Goal: Task Accomplishment & Management: Complete application form

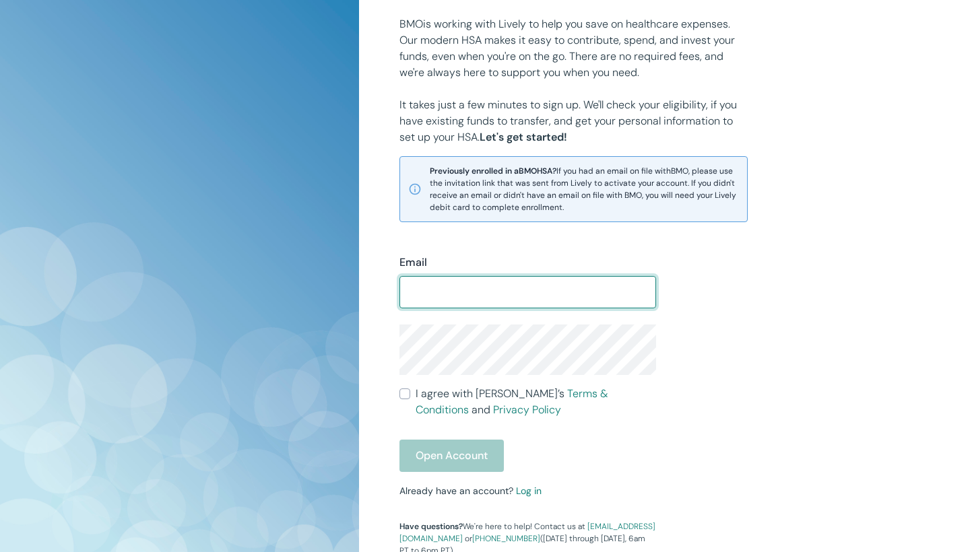
scroll to position [182, 0]
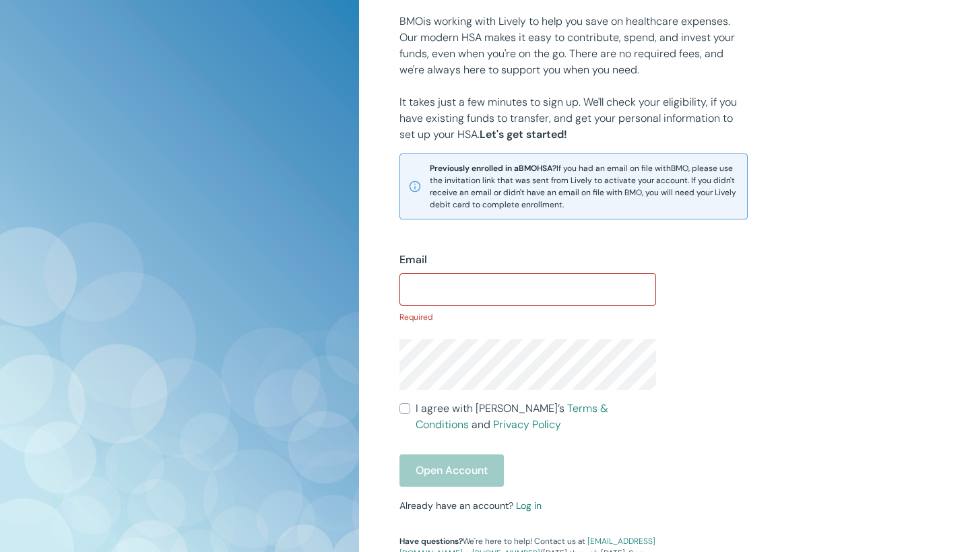
click at [726, 203] on span "Previously enrolled in a BMO HSA? If you had an email on file with BMO , please…" at bounding box center [584, 186] width 309 height 48
click at [500, 295] on input "Email" at bounding box center [527, 289] width 257 height 27
type input "ksmitty1100@gmail.com"
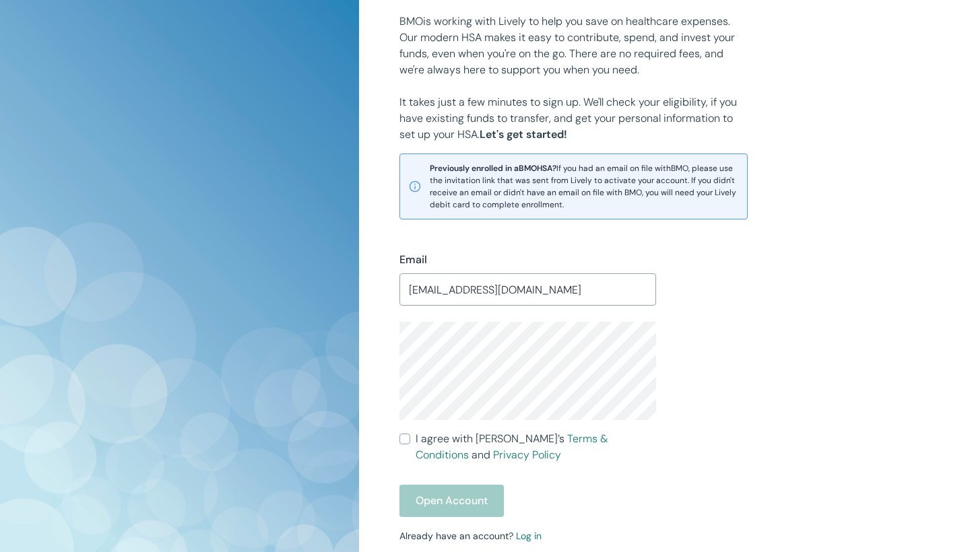
click at [408, 439] on input "I agree with Lively’s Terms & Conditions and Privacy Policy" at bounding box center [404, 439] width 11 height 11
checkbox input "true"
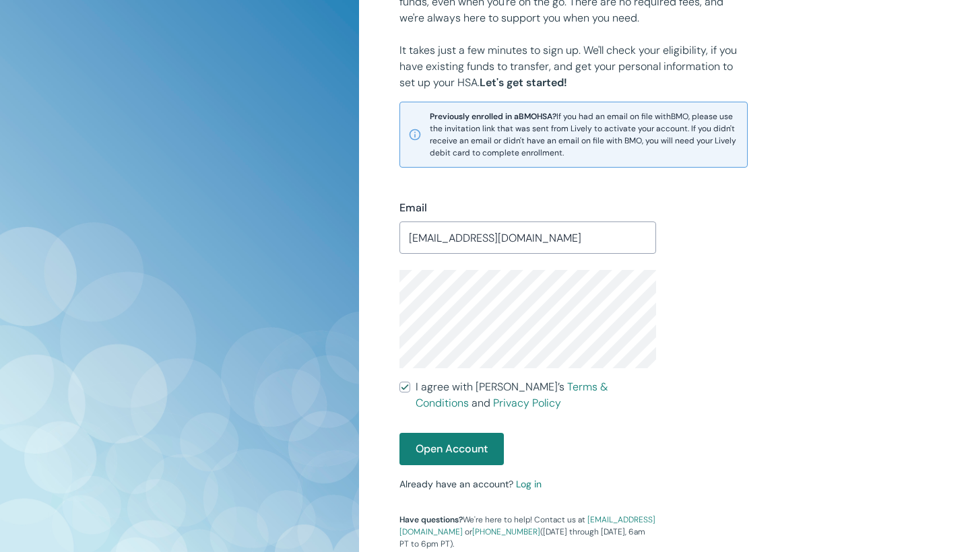
scroll to position [234, 0]
click at [423, 446] on button "Open Account" at bounding box center [451, 449] width 104 height 32
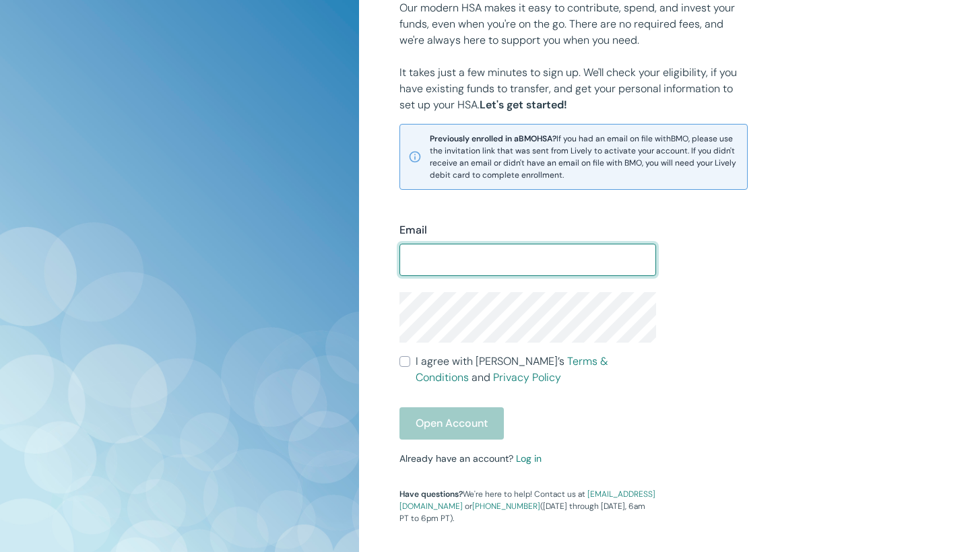
scroll to position [220, 0]
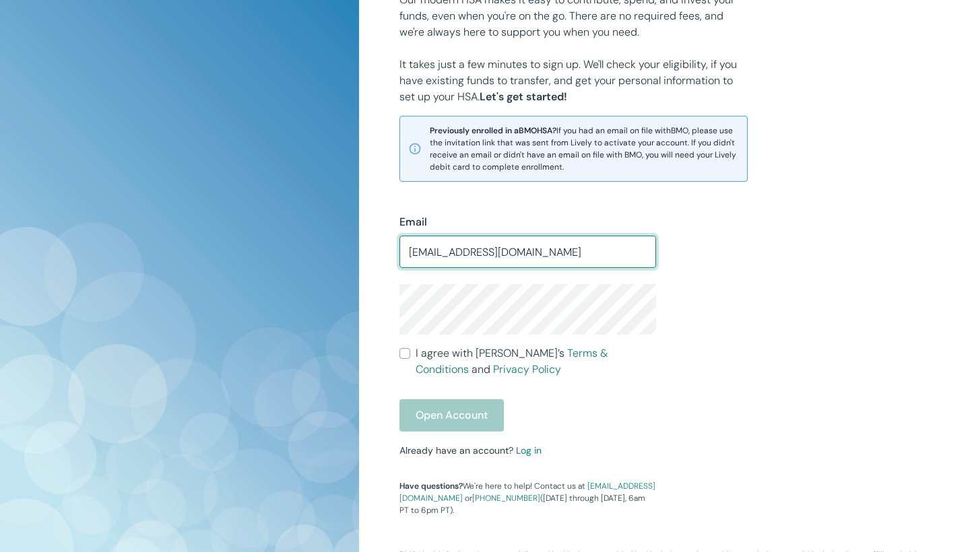
type input "[EMAIL_ADDRESS][DOMAIN_NAME]"
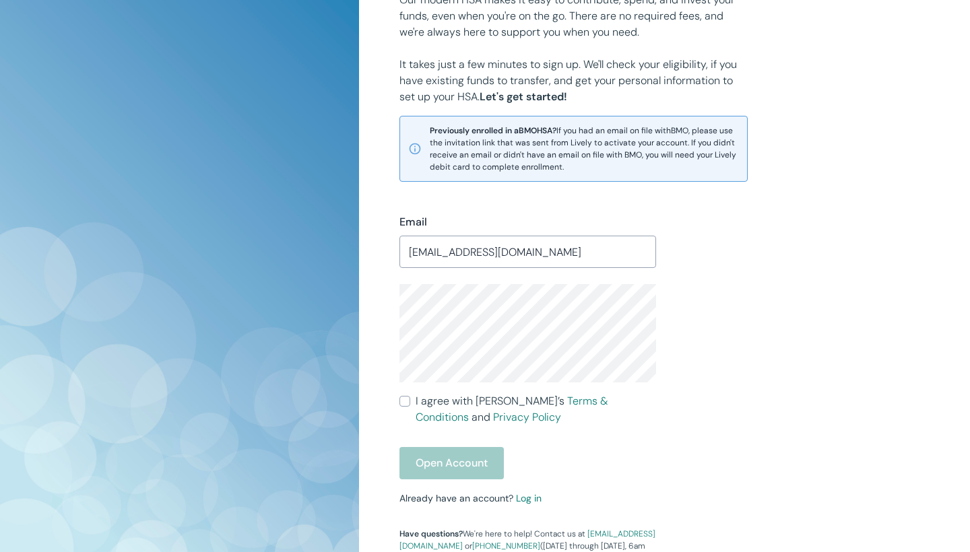
click at [405, 404] on input "I agree with Lively’s Terms & Conditions and Privacy Policy" at bounding box center [404, 401] width 11 height 11
checkbox input "true"
click at [429, 456] on button "Open Account" at bounding box center [451, 463] width 104 height 32
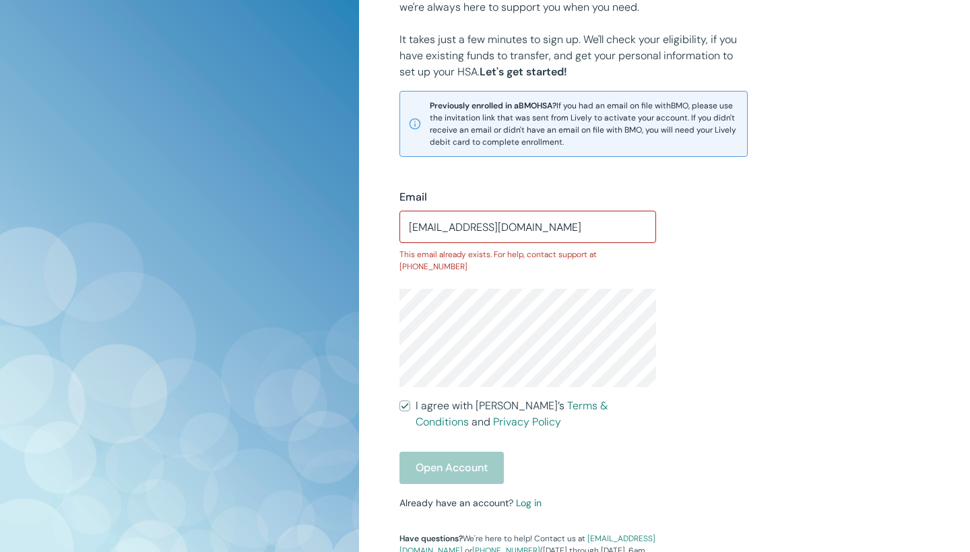
scroll to position [242, 0]
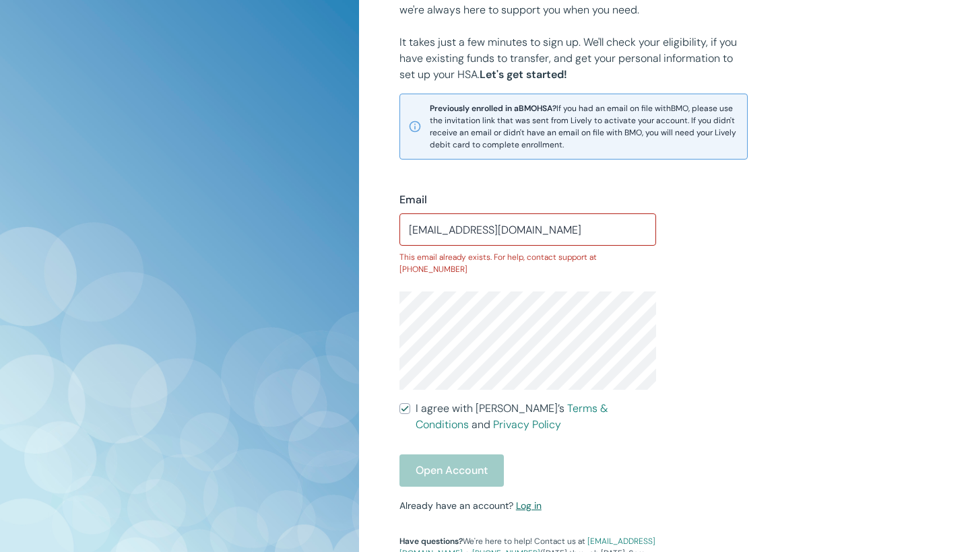
click at [524, 500] on link "Log in" at bounding box center [529, 506] width 26 height 12
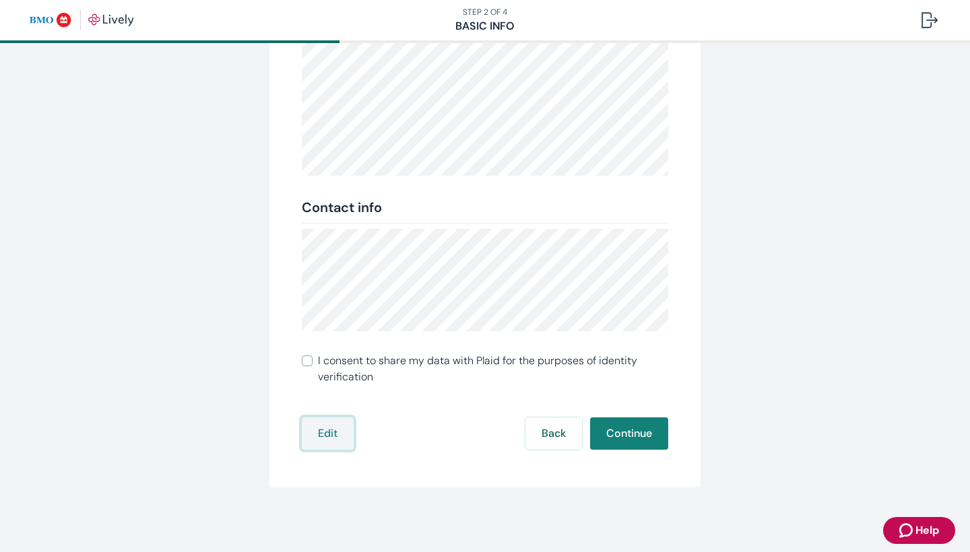
click at [328, 436] on button "Edit" at bounding box center [328, 434] width 52 height 32
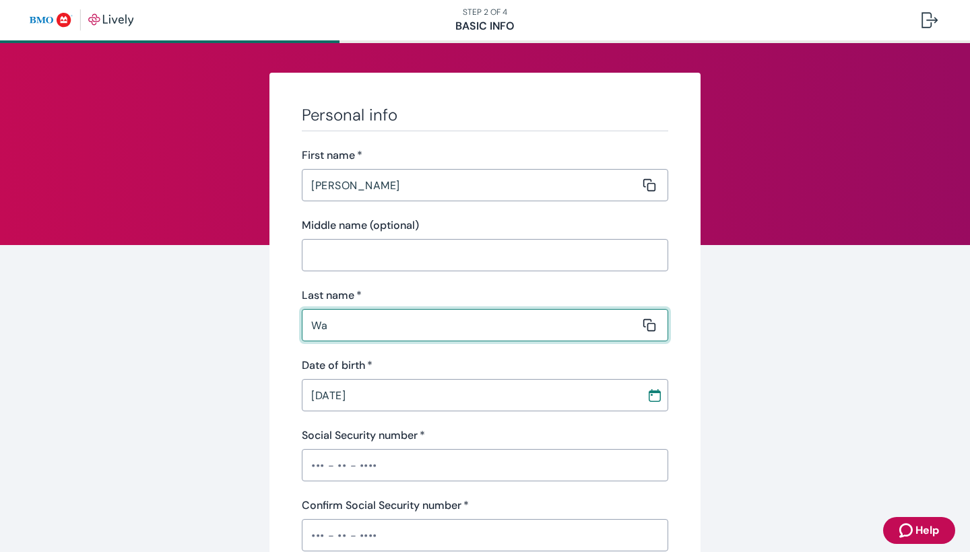
type input "W"
click at [407, 321] on input "[PERSON_NAME]" at bounding box center [471, 325] width 338 height 27
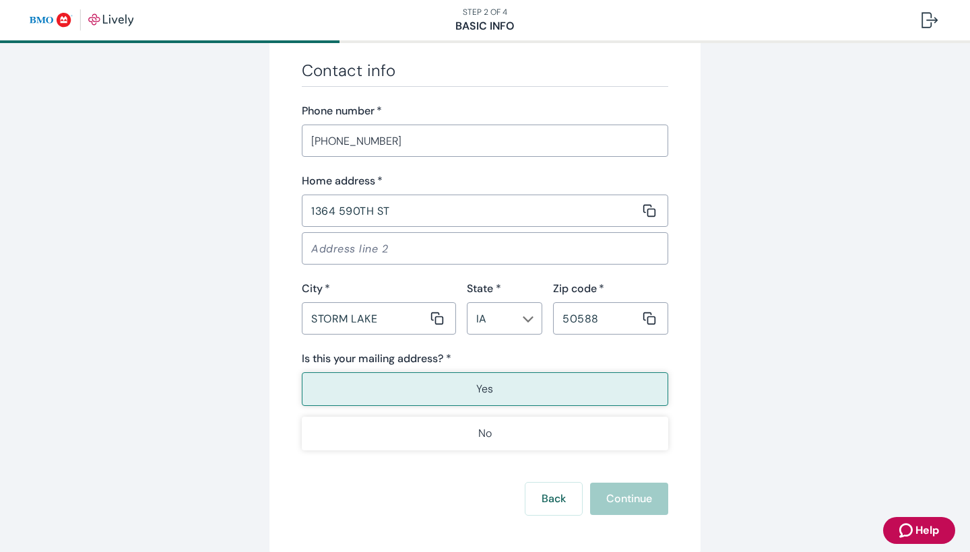
scroll to position [740, 0]
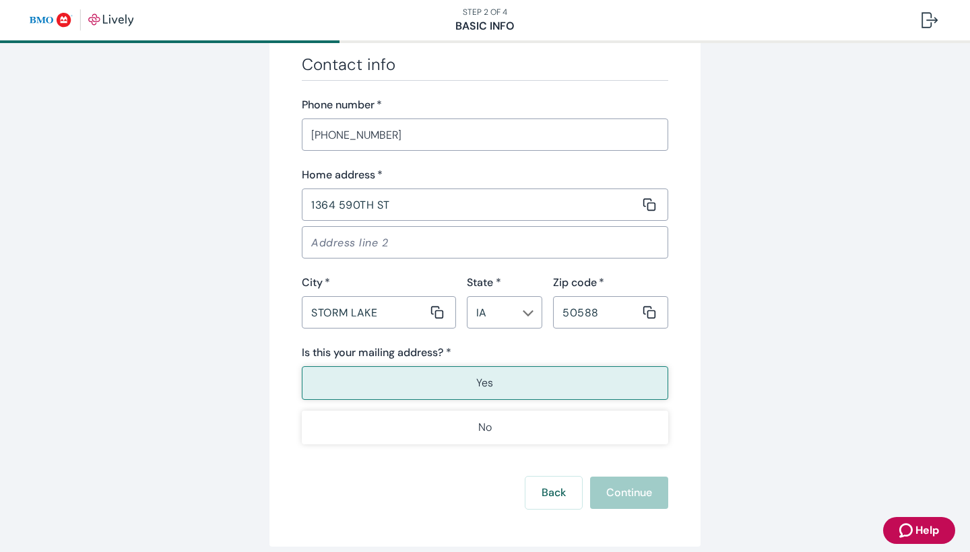
type input "[PERSON_NAME]"
click at [604, 497] on div "Back Continue" at bounding box center [485, 493] width 366 height 32
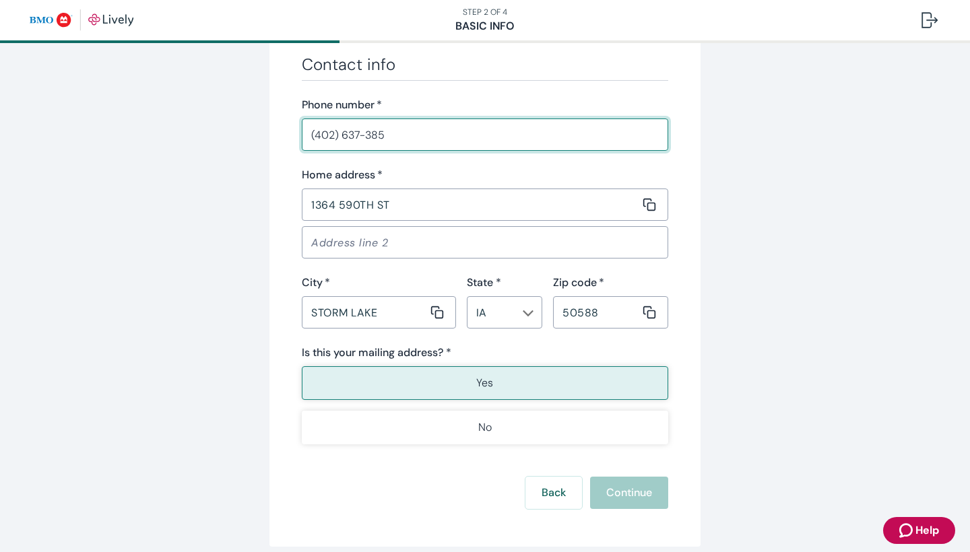
type input "(402) 637-3851"
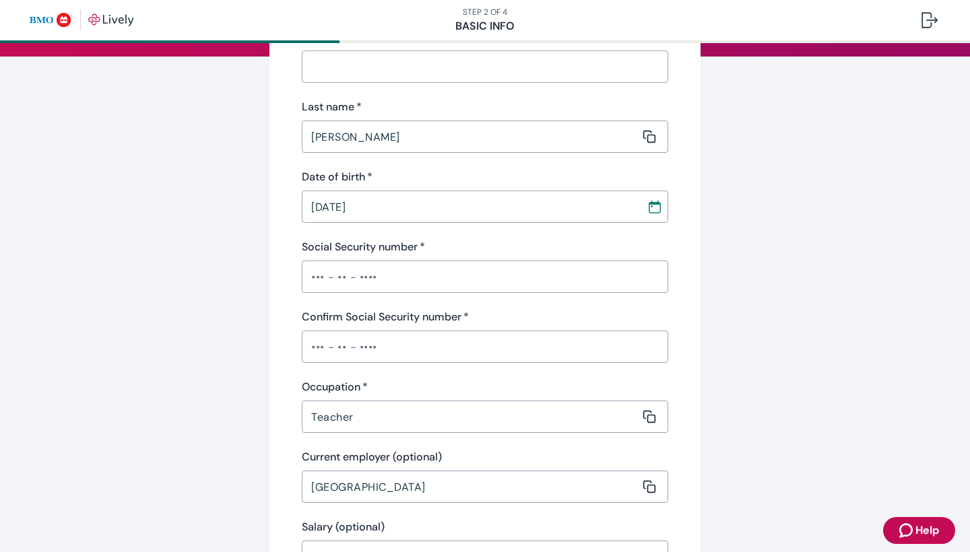
scroll to position [166, 0]
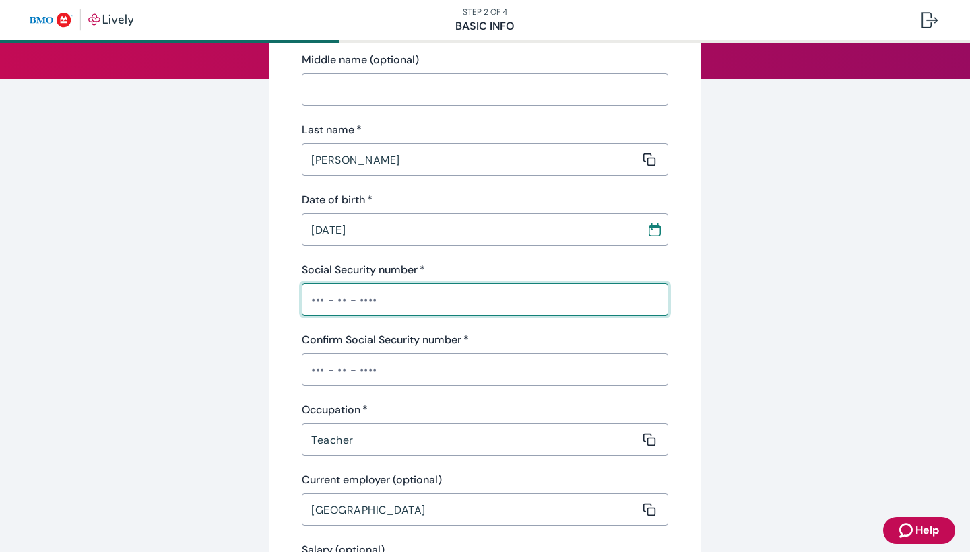
click at [389, 300] on input "Social Security number   *" at bounding box center [485, 299] width 366 height 27
type input "•••-••-0753"
click at [364, 377] on input "Confirm Social Security number   *" at bounding box center [485, 369] width 366 height 27
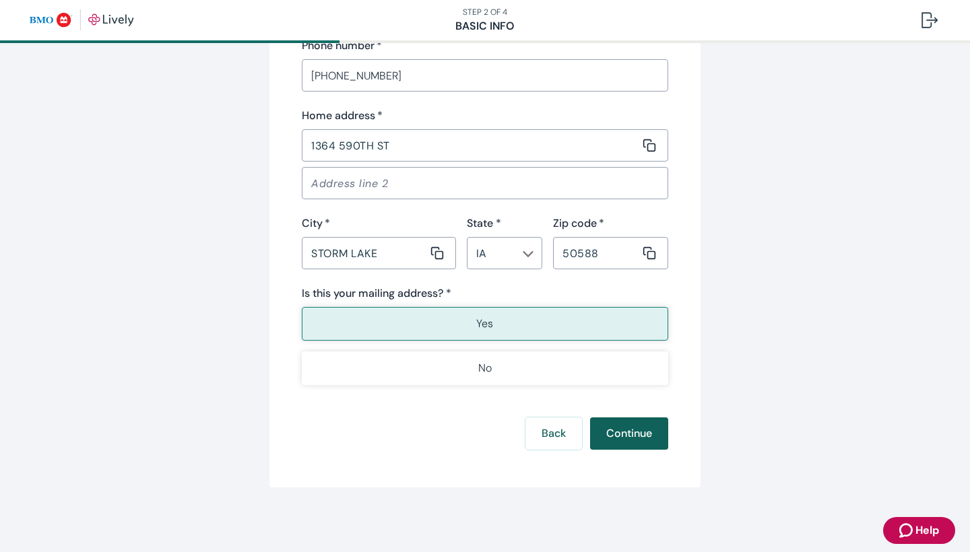
scroll to position [799, 0]
type input "•••-••-0753"
click at [639, 438] on button "Continue" at bounding box center [629, 434] width 78 height 32
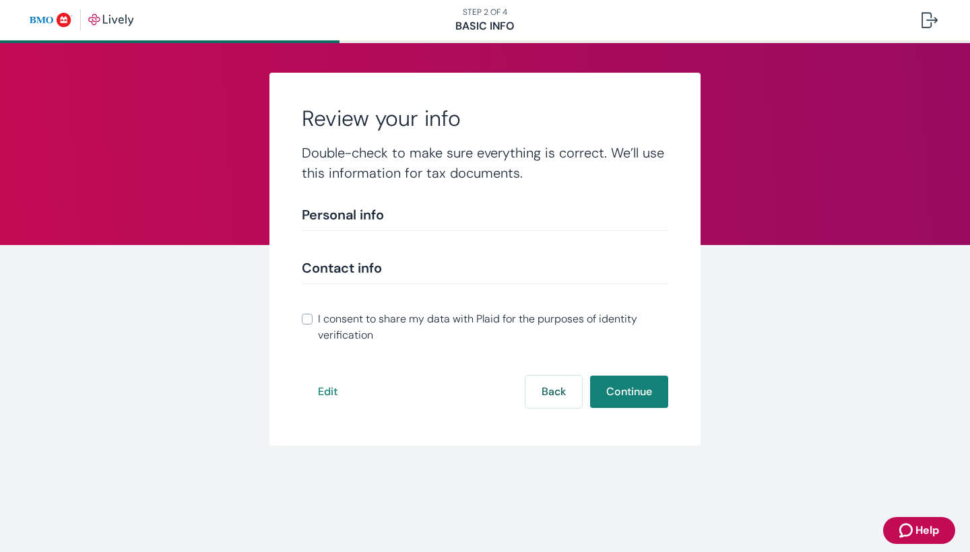
scroll to position [212, 0]
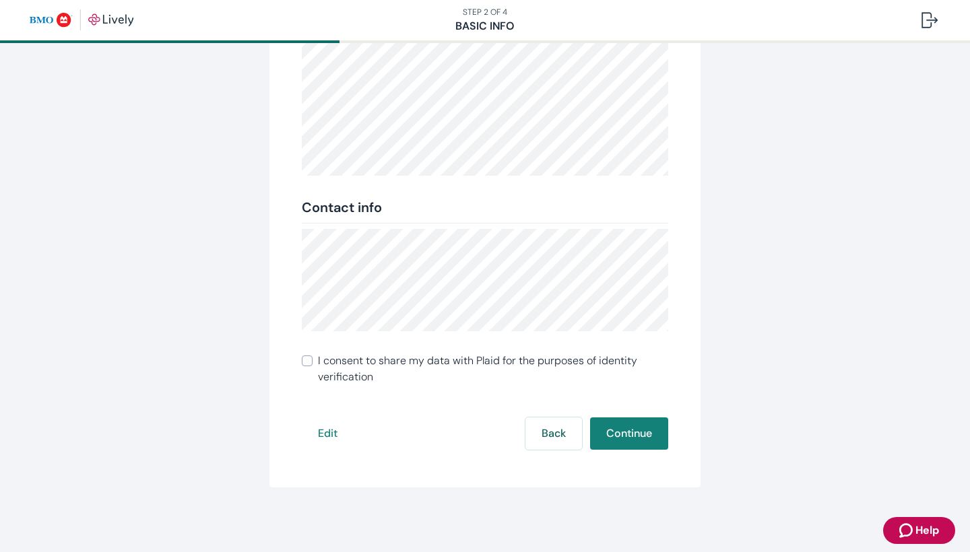
click at [308, 360] on input "I consent to share my data with Plaid for the purposes of identity verification" at bounding box center [307, 361] width 11 height 11
checkbox input "true"
click at [639, 439] on button "Continue" at bounding box center [629, 434] width 78 height 32
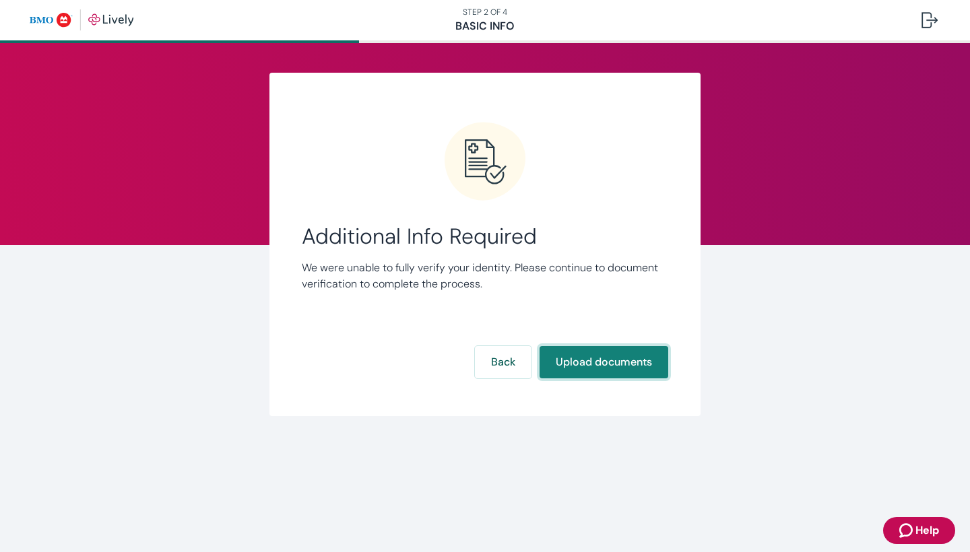
click at [592, 364] on button "Upload documents" at bounding box center [604, 362] width 129 height 32
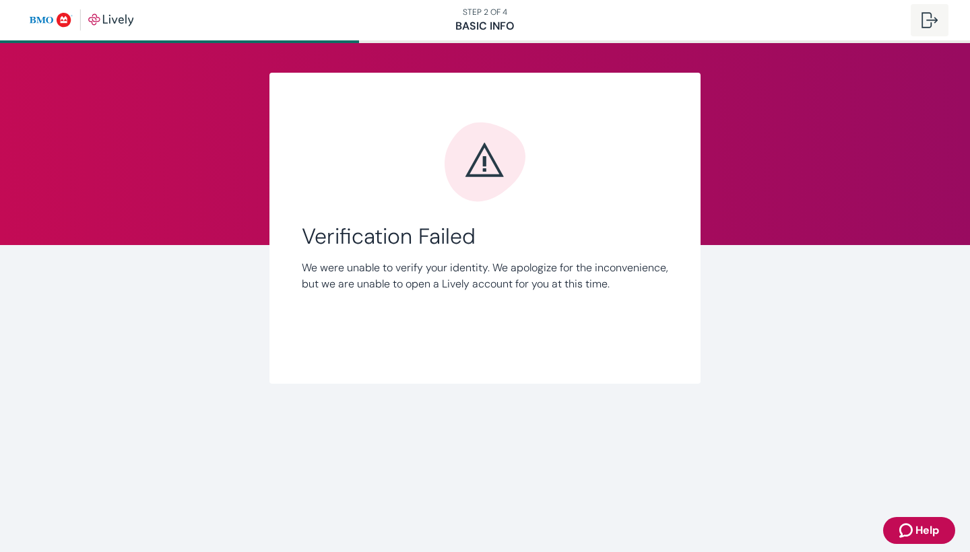
click at [921, 23] on div at bounding box center [929, 20] width 16 height 16
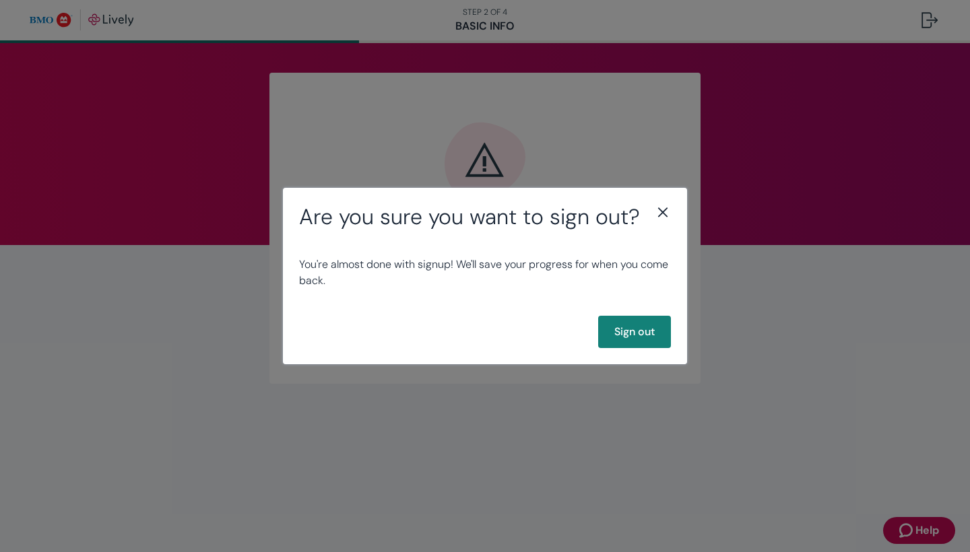
click at [664, 213] on icon "close" at bounding box center [663, 212] width 16 height 16
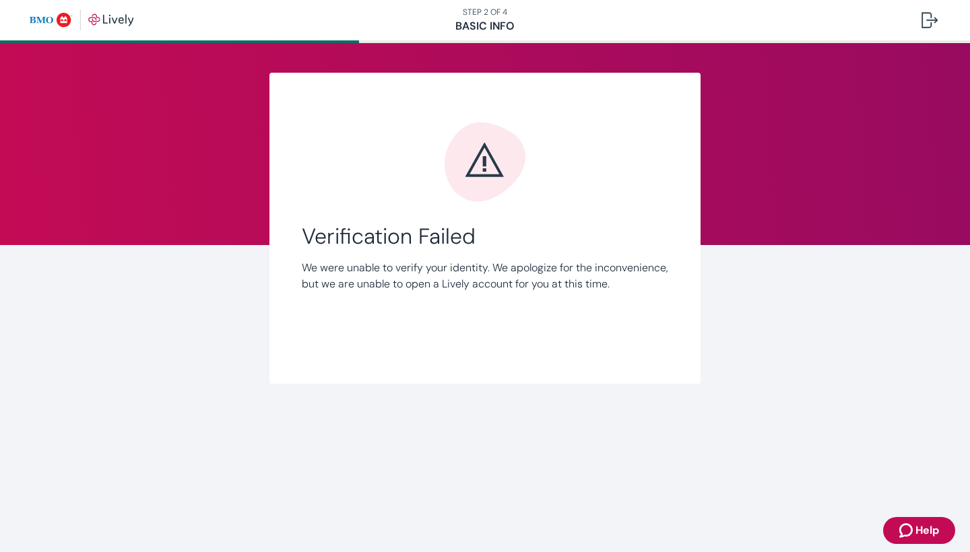
click at [539, 147] on div at bounding box center [485, 161] width 366 height 81
click at [110, 22] on img "button" at bounding box center [82, 20] width 104 height 22
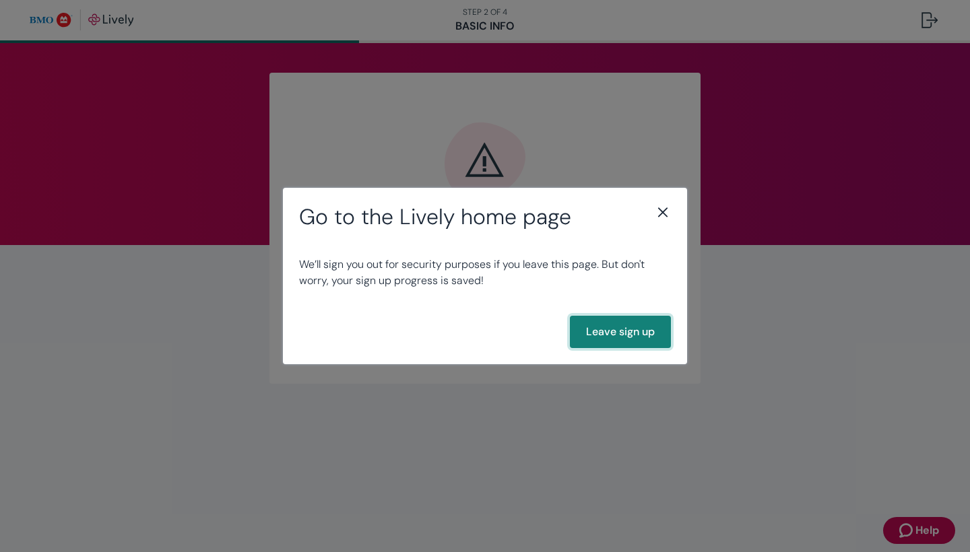
click at [615, 330] on button "Leave sign up" at bounding box center [620, 332] width 101 height 32
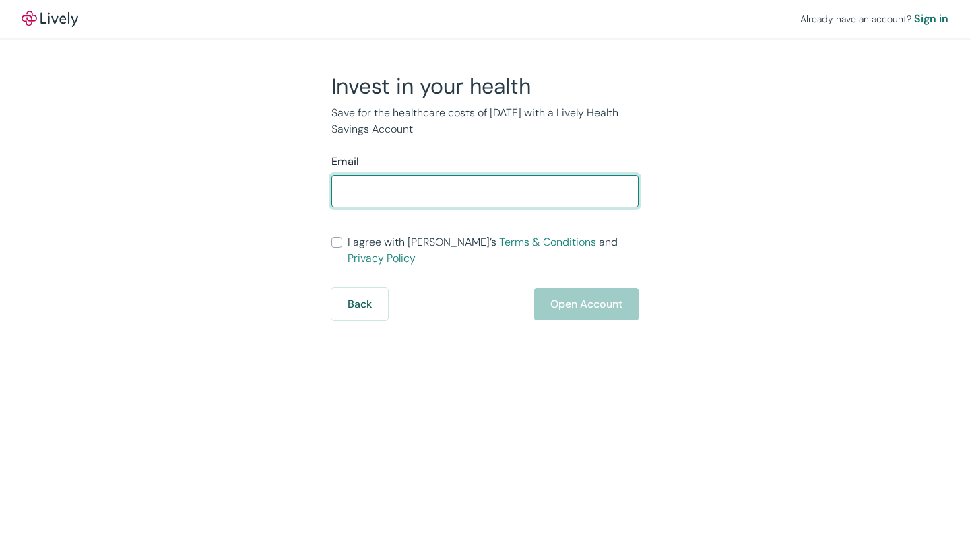
click at [226, 247] on div "Invest in your health Save for the healthcare costs of [DATE] with a Lively Hea…" at bounding box center [477, 197] width 647 height 248
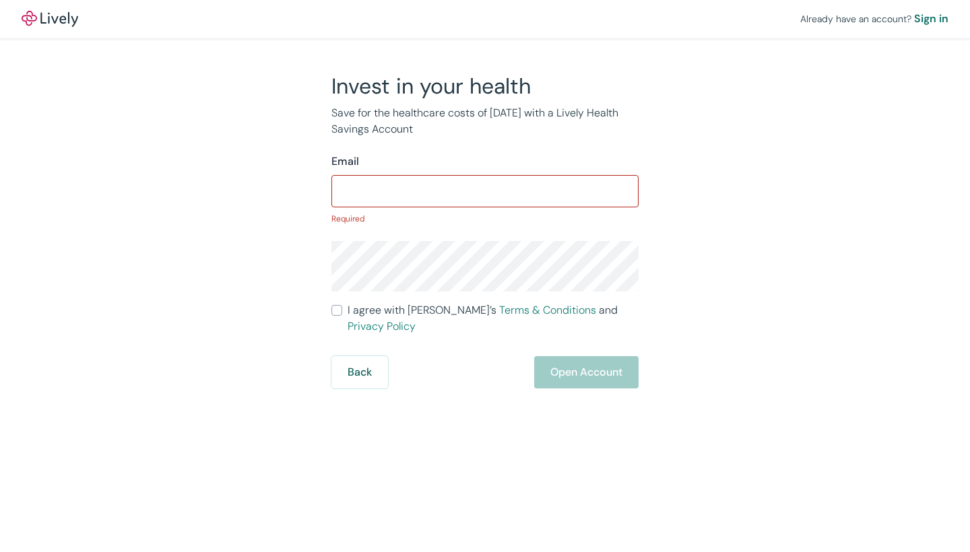
click at [351, 193] on input "Email" at bounding box center [484, 191] width 307 height 27
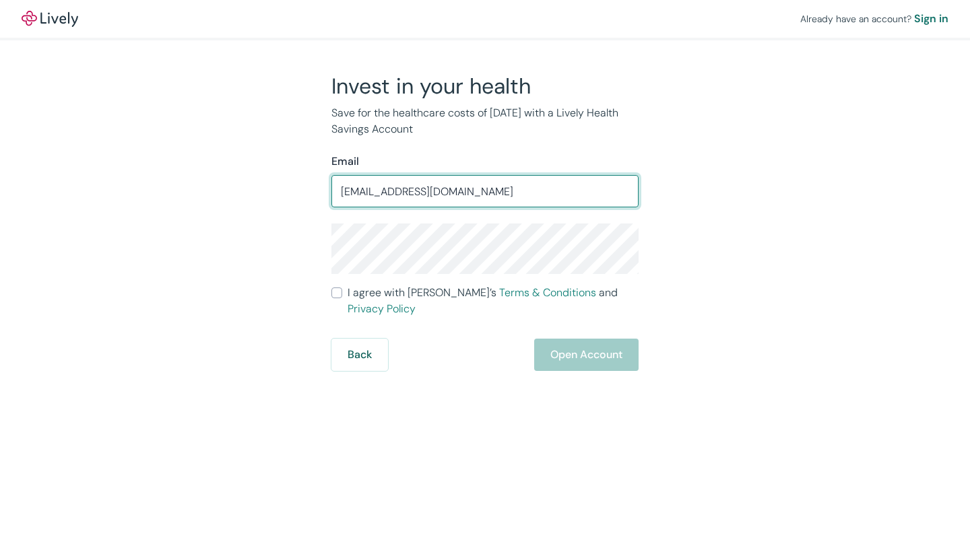
type input "[EMAIL_ADDRESS][DOMAIN_NAME]"
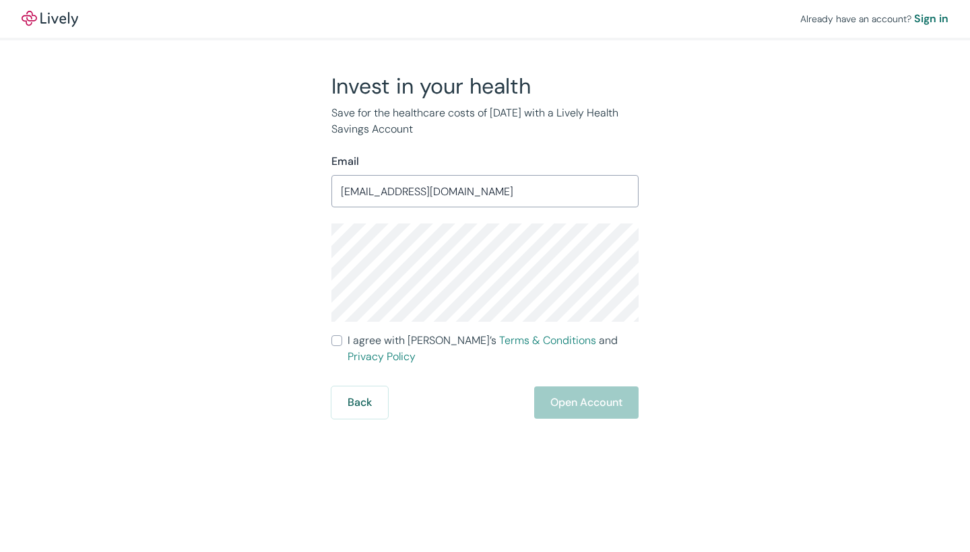
click at [333, 339] on input "I agree with Lively’s Terms & Conditions and Privacy Policy" at bounding box center [336, 340] width 11 height 11
checkbox input "true"
click at [575, 393] on button "Open Account" at bounding box center [586, 403] width 104 height 32
